Goal: Check status

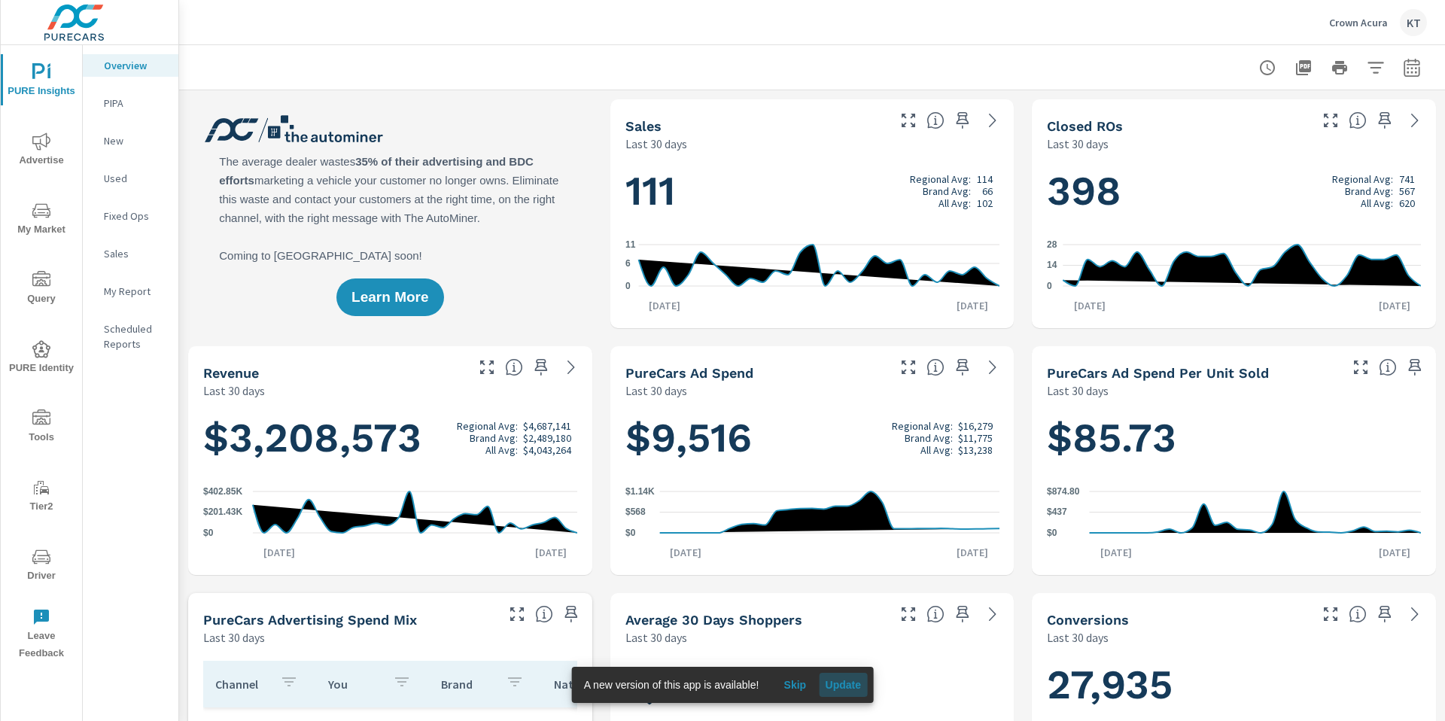
click at [844, 683] on span "Update" at bounding box center [843, 685] width 36 height 14
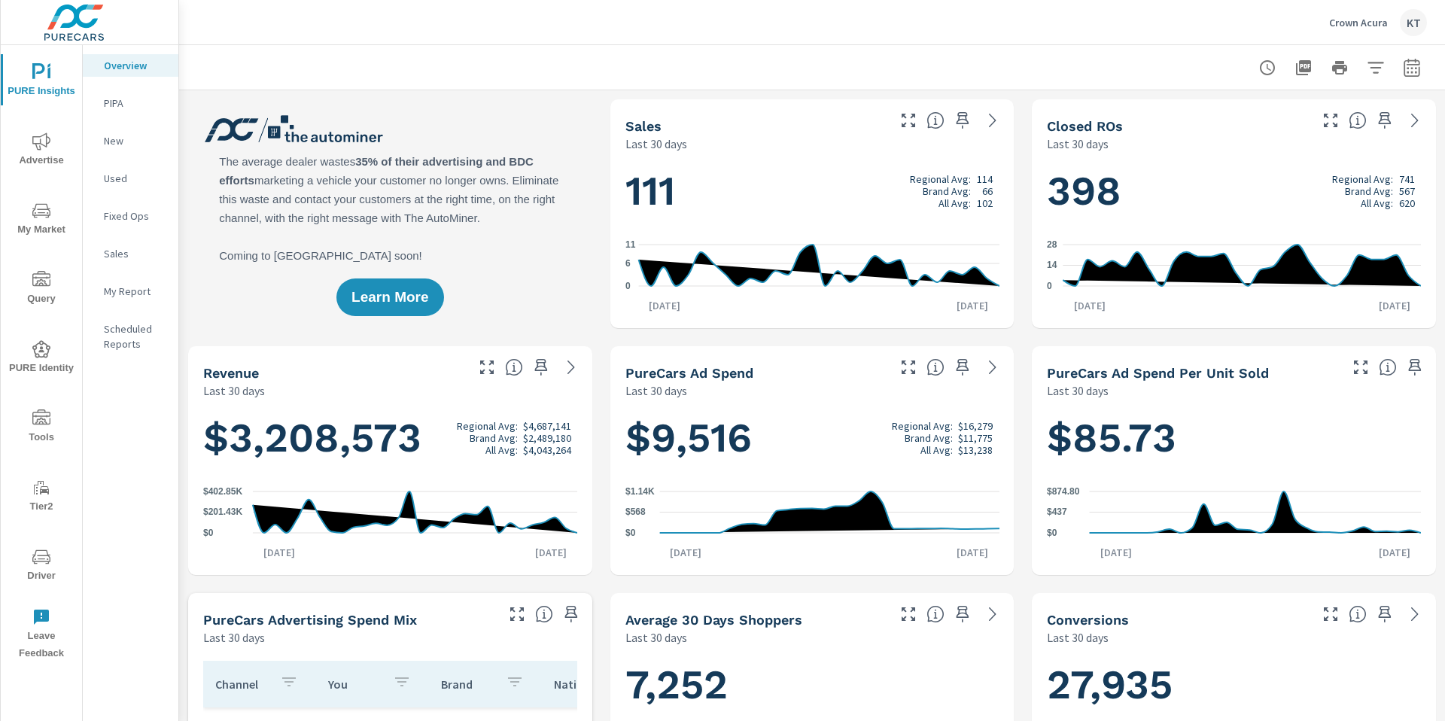
scroll to position [1, 0]
